Goal: Information Seeking & Learning: Find specific fact

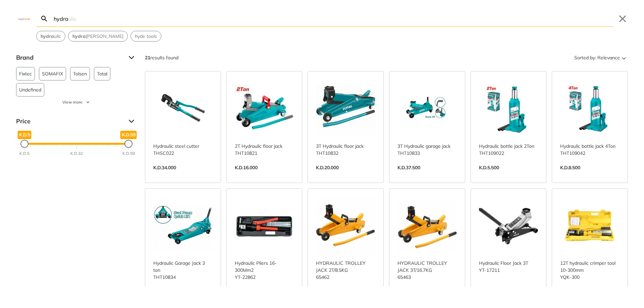
click at [79, 20] on input "hydra" at bounding box center [332, 19] width 560 height 16
click at [91, 21] on input "hydra" at bounding box center [332, 19] width 560 height 16
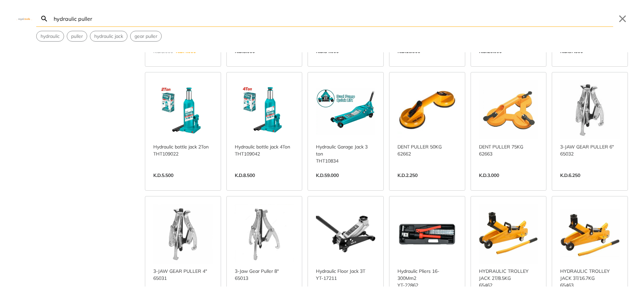
scroll to position [134, 0]
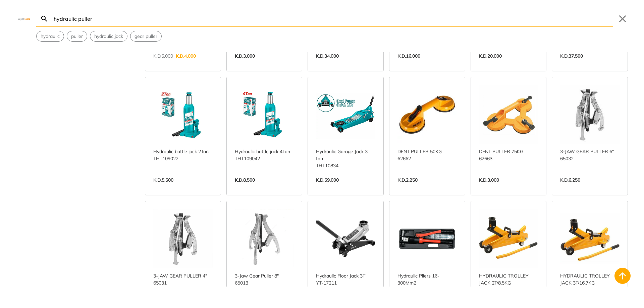
scroll to position [101, 0]
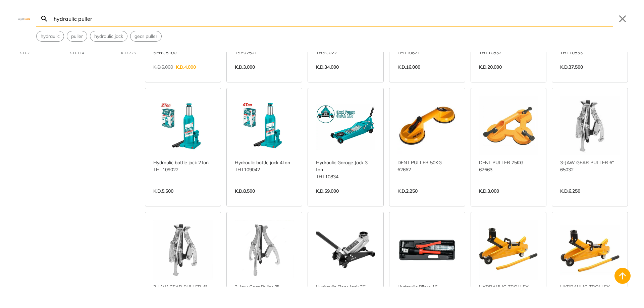
click at [28, 18] on div "Search hydraulic puller Submit Close hydraulic puller hydraulic jack gear puller" at bounding box center [322, 21] width 644 height 42
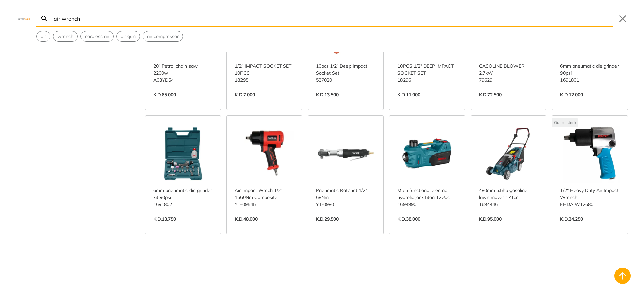
scroll to position [335, 0]
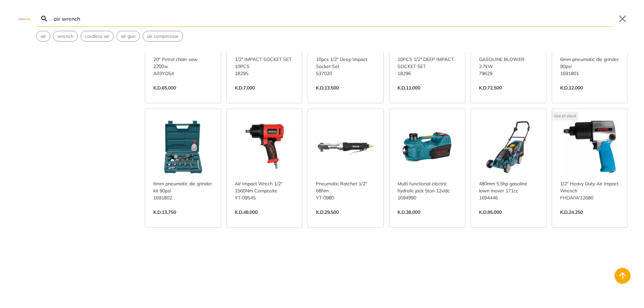
type input "air wrench"
